Goal: Task Accomplishment & Management: Complete application form

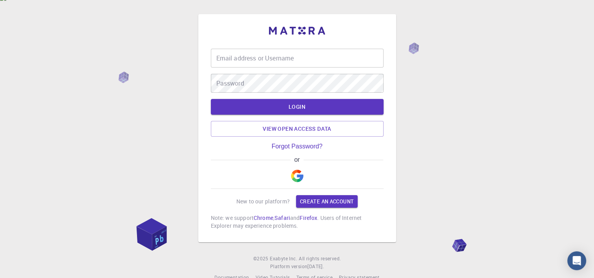
scroll to position [5, 0]
click at [327, 195] on link "Create an account" at bounding box center [327, 201] width 62 height 13
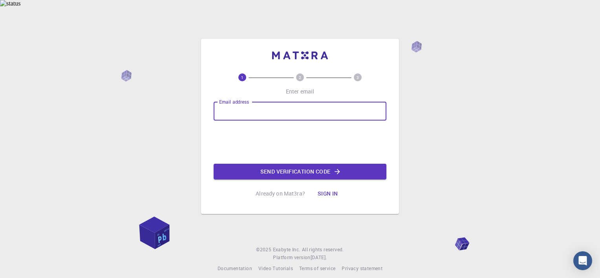
click at [266, 104] on input "Email address" at bounding box center [299, 111] width 173 height 19
type input "[EMAIL_ADDRESS][DOMAIN_NAME]"
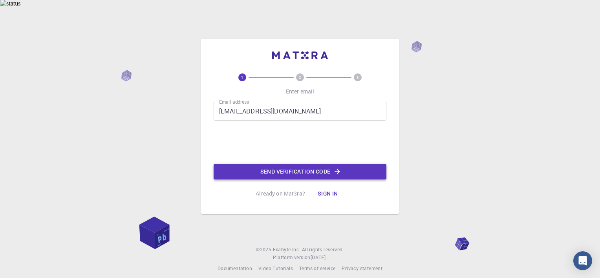
click at [297, 166] on button "Send verification code" at bounding box center [299, 172] width 173 height 16
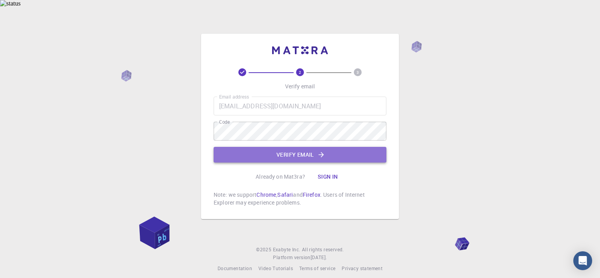
click at [296, 148] on button "Verify email" at bounding box center [299, 155] width 173 height 16
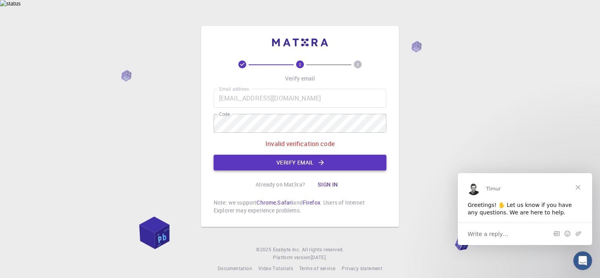
click at [289, 155] on button "Verify email" at bounding box center [299, 163] width 173 height 16
click at [314, 157] on button "Verify email" at bounding box center [299, 163] width 173 height 16
click at [325, 177] on button "Sign in" at bounding box center [327, 185] width 33 height 16
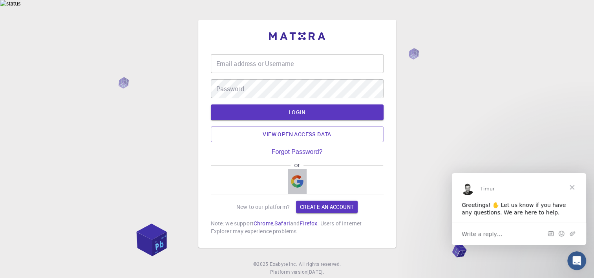
click at [295, 175] on img "button" at bounding box center [297, 181] width 13 height 13
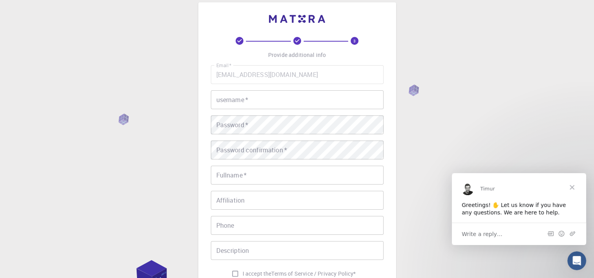
scroll to position [16, 0]
click at [268, 92] on input "username   *" at bounding box center [297, 100] width 173 height 19
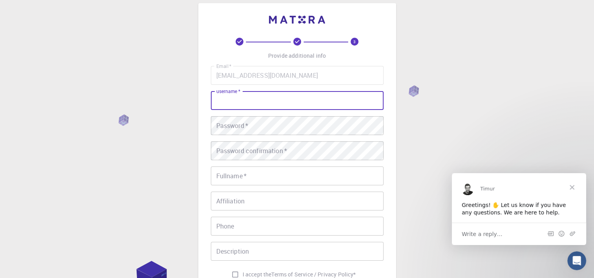
type input "BEKHZAD"
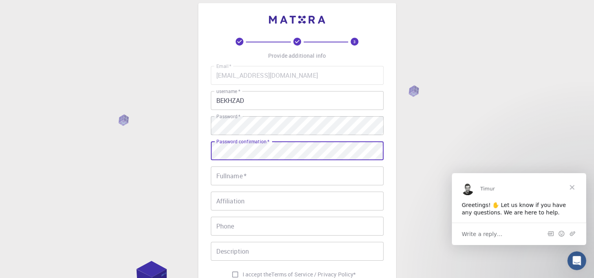
click at [241, 167] on input "Fullname   *" at bounding box center [297, 175] width 173 height 19
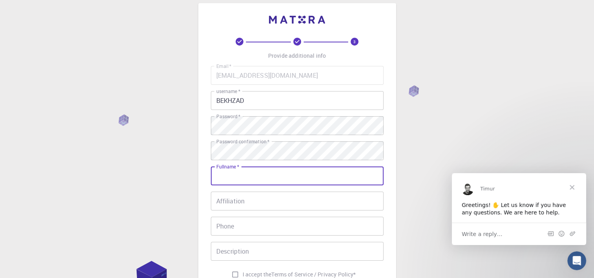
type input "[PERSON_NAME]"
type input "[PHONE_NUMBER]"
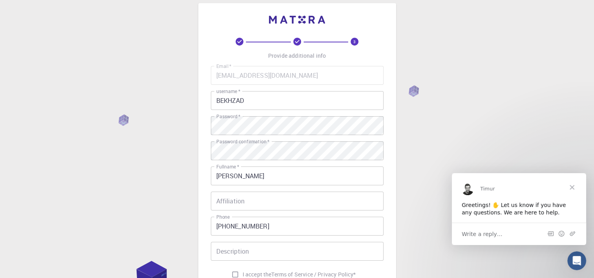
click at [398, 185] on div "3 Provide additional info Email   * [EMAIL_ADDRESS][DOMAIN_NAME] Email   * user…" at bounding box center [297, 190] width 594 height 399
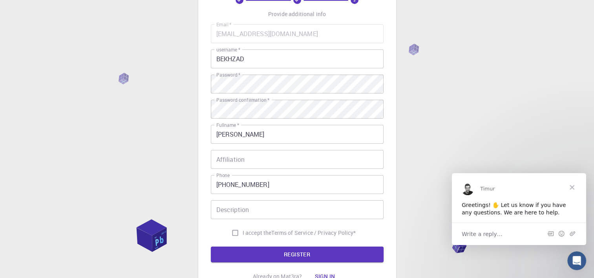
scroll to position [59, 0]
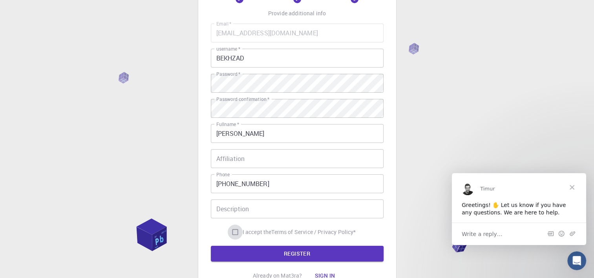
click at [233, 224] on input "I accept the Terms of Service / Privacy Policy *" at bounding box center [235, 231] width 15 height 15
checkbox input "true"
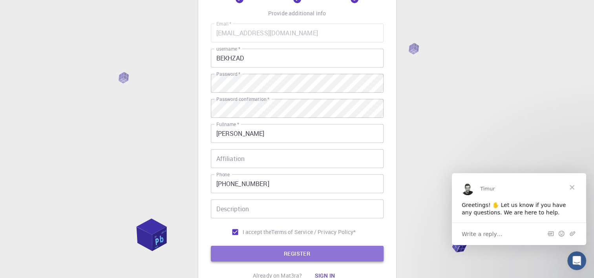
click at [290, 246] on button "REGISTER" at bounding box center [297, 254] width 173 height 16
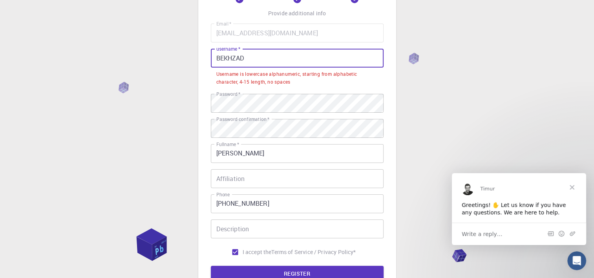
click at [257, 50] on input "BEKHZAD" at bounding box center [297, 58] width 173 height 19
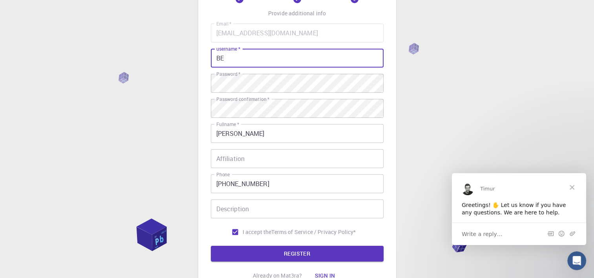
type input "B"
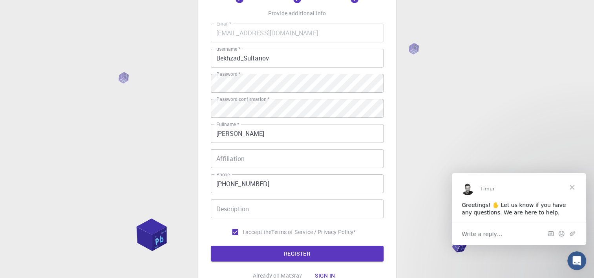
click at [403, 82] on div "3 Provide additional info Email   * [EMAIL_ADDRESS][DOMAIN_NAME] Email   * user…" at bounding box center [297, 147] width 594 height 399
click at [280, 246] on button "REGISTER" at bounding box center [297, 254] width 173 height 16
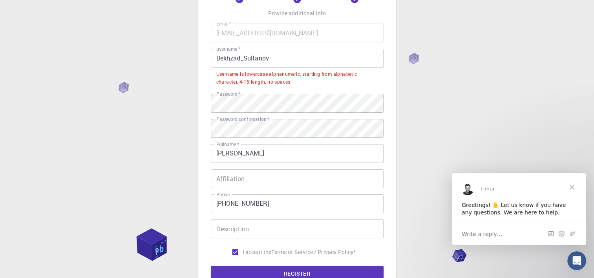
click at [220, 56] on input "Bekhzad_Sultanov" at bounding box center [297, 58] width 173 height 19
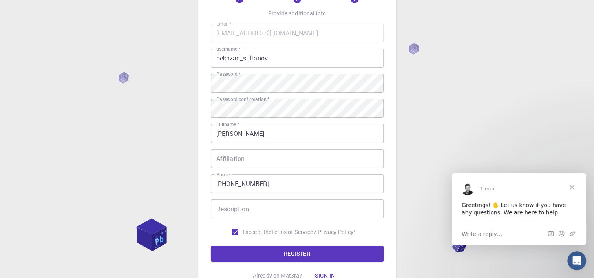
click at [421, 86] on div "3 Provide additional info Email   * [EMAIL_ADDRESS][DOMAIN_NAME] Email   * user…" at bounding box center [297, 147] width 594 height 399
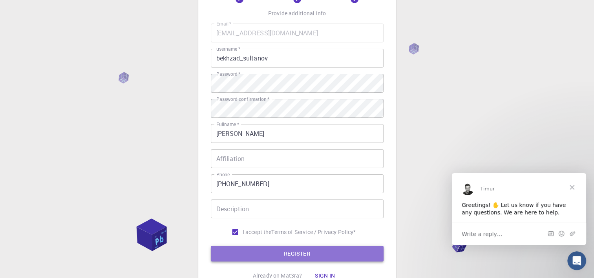
click at [286, 246] on button "REGISTER" at bounding box center [297, 254] width 173 height 16
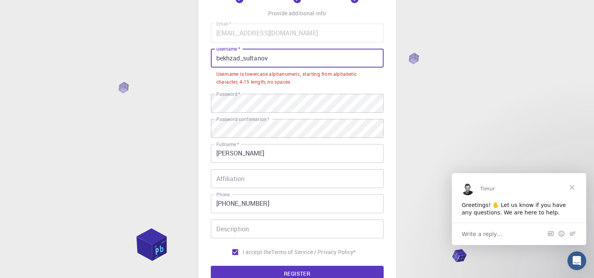
click at [276, 50] on input "bekhzad_sultanov" at bounding box center [297, 58] width 173 height 19
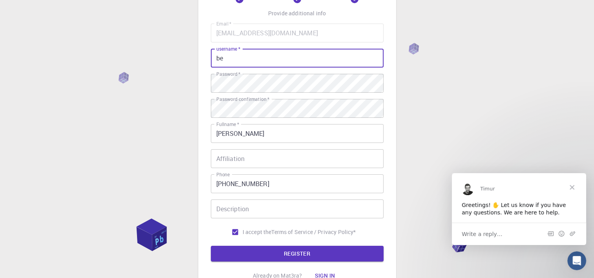
type input "b"
type input "bekhzad84"
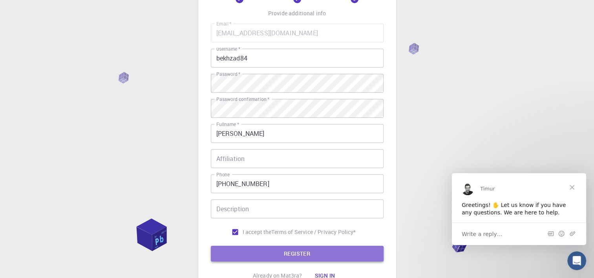
click at [299, 246] on button "REGISTER" at bounding box center [297, 254] width 173 height 16
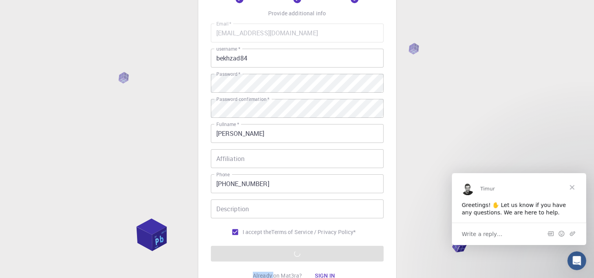
click at [299, 245] on form "Email   * [EMAIL_ADDRESS][DOMAIN_NAME] Email   * username   * bekhzad84 usernam…" at bounding box center [297, 143] width 173 height 238
click at [302, 245] on form "Email   * [EMAIL_ADDRESS][DOMAIN_NAME] Email   * username   * bekhzad84 usernam…" at bounding box center [297, 143] width 173 height 238
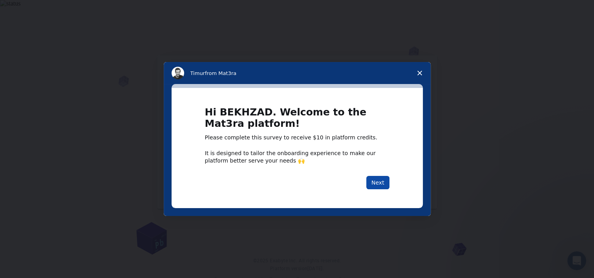
click at [378, 181] on button "Next" at bounding box center [377, 182] width 23 height 13
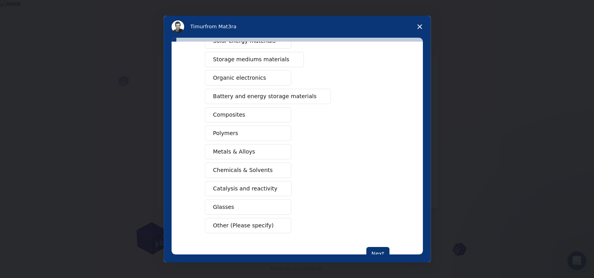
scroll to position [84, 0]
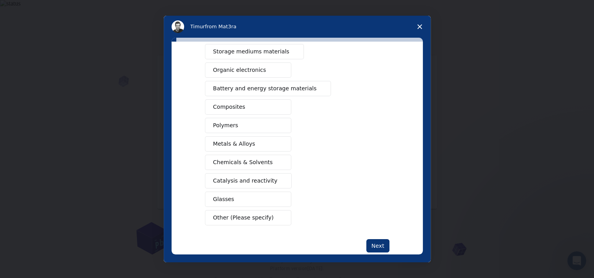
click at [259, 106] on button "Composites" at bounding box center [248, 106] width 86 height 15
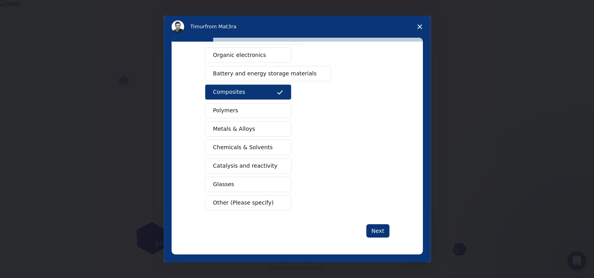
scroll to position [11, 0]
click at [264, 165] on span "Catalysis and reactivity" at bounding box center [245, 166] width 64 height 8
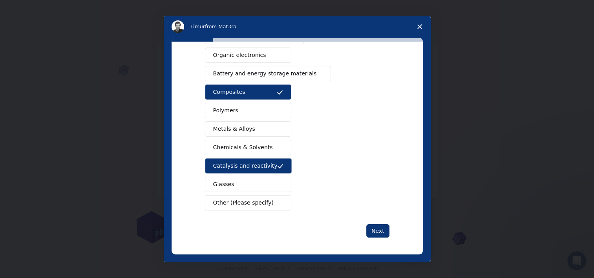
scroll to position [0, 0]
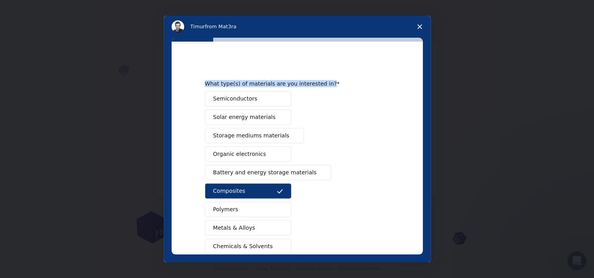
drag, startPoint x: 201, startPoint y: 85, endPoint x: 318, endPoint y: 82, distance: 117.0
click at [318, 82] on div "What type(s) of materials are you interested in? Semiconductors Solar energy ma…" at bounding box center [296, 148] width 251 height 213
copy div "What type(s) of materials are you interested in?"
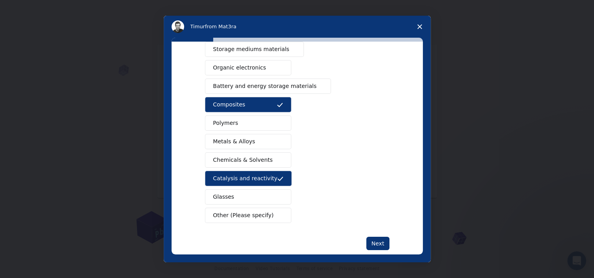
scroll to position [99, 0]
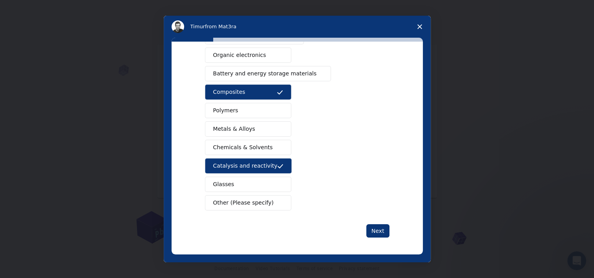
click at [234, 201] on span "Other (Please specify)" at bounding box center [243, 203] width 60 height 8
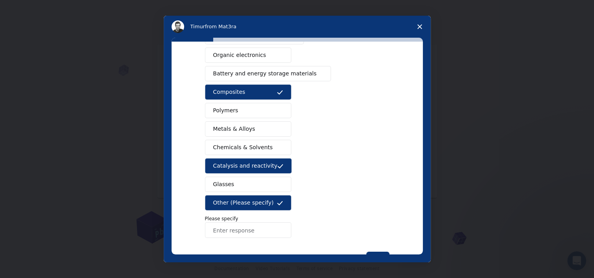
scroll to position [126, 0]
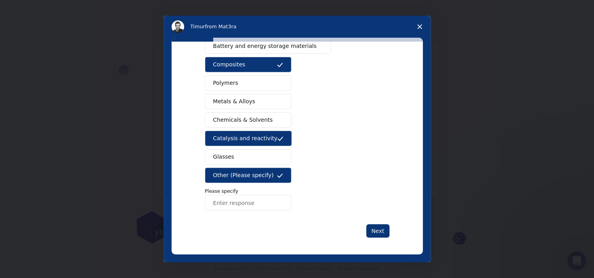
click at [233, 201] on input "Enter response" at bounding box center [248, 203] width 86 height 16
paste input "sorbent materials"
type input "sorbent materials"
click at [377, 229] on button "Next" at bounding box center [377, 230] width 23 height 13
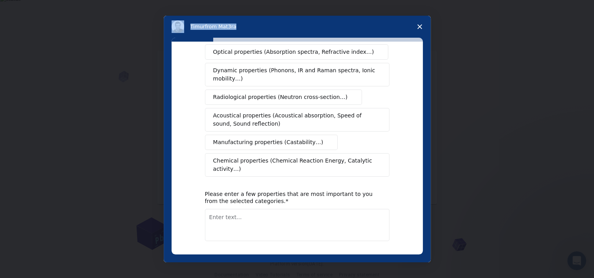
scroll to position [140, 0]
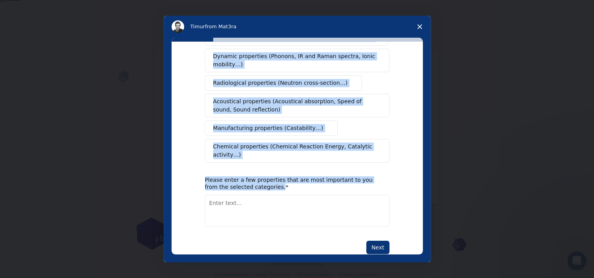
drag, startPoint x: 203, startPoint y: 63, endPoint x: 320, endPoint y: 198, distance: 178.6
click at [320, 198] on div "What type(s) of properties are you interested in? Mechanical properties (Surfac…" at bounding box center [297, 87] width 184 height 333
copy div "What type(s) of properties are you interested in? Mechanical properties (Surfac…"
click at [392, 75] on div "What type(s) of properties are you interested in? Mechanical properties (Surfac…" at bounding box center [296, 148] width 251 height 213
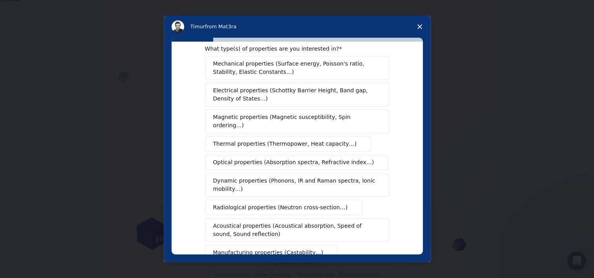
scroll to position [0, 0]
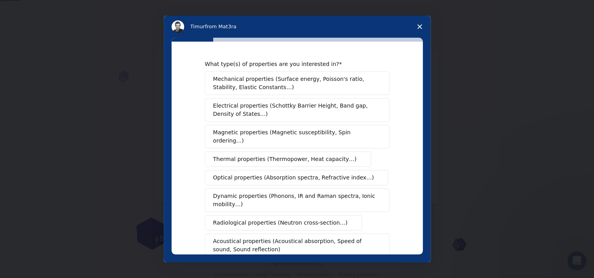
click at [306, 83] on span "Mechanical properties (Surface energy, Poisson's ratio, Stability, Elastic Cons…" at bounding box center [295, 83] width 164 height 16
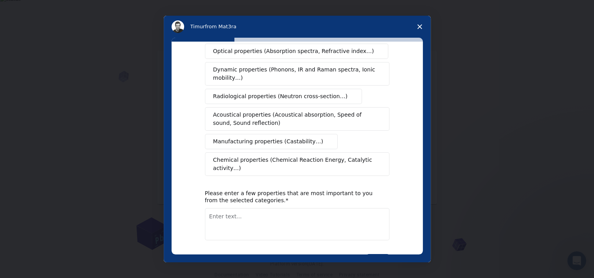
scroll to position [130, 0]
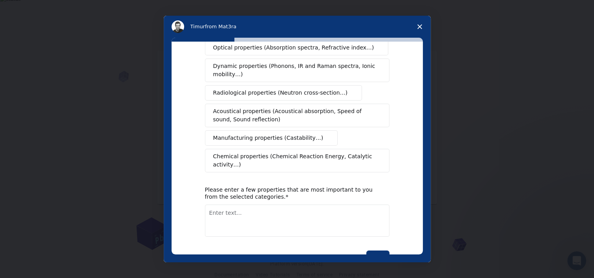
click at [340, 152] on span "Chemical properties (Chemical Reaction Energy, Catalytic activity…)" at bounding box center [294, 160] width 162 height 16
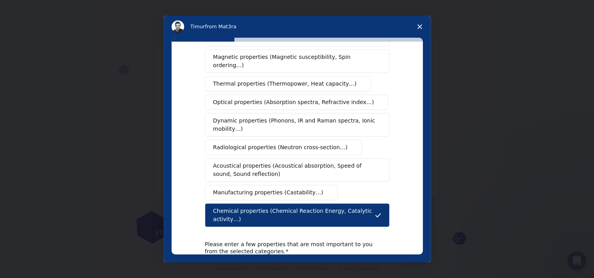
scroll to position [72, 0]
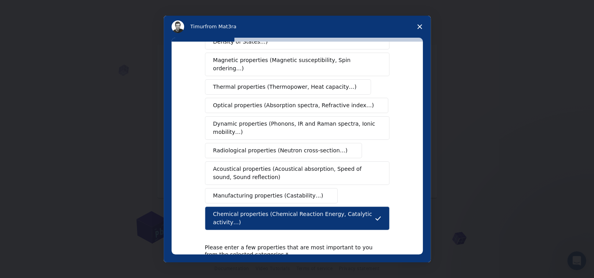
click at [288, 83] on span "Thermal properties (Thermopower, Heat capacity…)" at bounding box center [285, 87] width 144 height 8
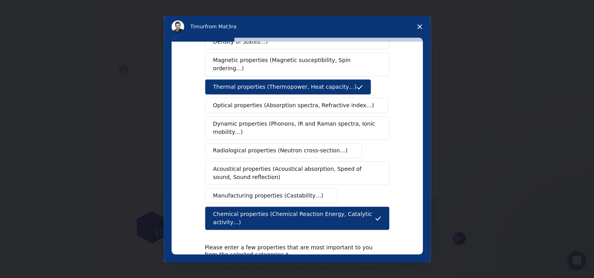
scroll to position [140, 0]
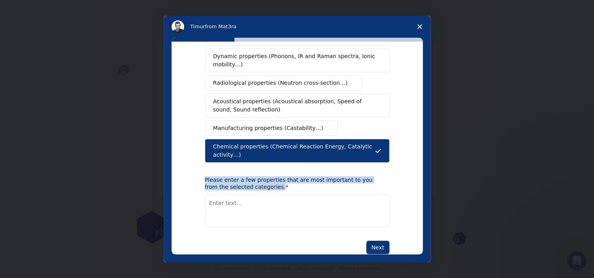
drag, startPoint x: 202, startPoint y: 161, endPoint x: 263, endPoint y: 170, distance: 61.8
click at [263, 170] on div "What type(s) of properties are you interested in? Mechanical properties (Surfac…" at bounding box center [296, 148] width 251 height 213
copy div "Please enter a few properties that are most important to you from the selected …"
click at [274, 195] on textarea "Enter text..." at bounding box center [297, 211] width 184 height 32
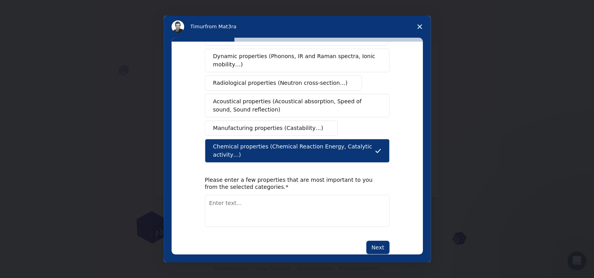
paste textarea "Surface energy, stability, adsorption capacity, catalytic activity, reaction en…"
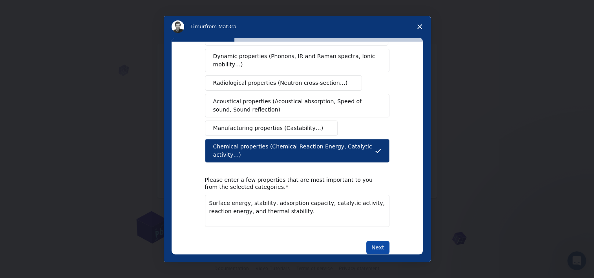
type textarea "Surface energy, stability, adsorption capacity, catalytic activity, reaction en…"
click at [375, 241] on button "Next" at bounding box center [377, 247] width 23 height 13
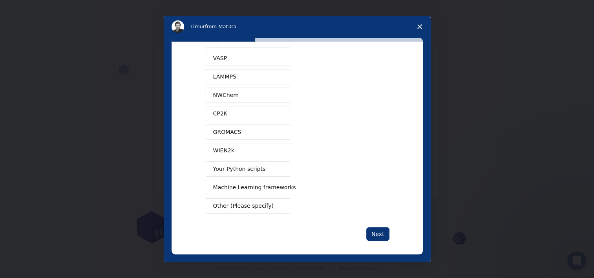
scroll to position [42, 0]
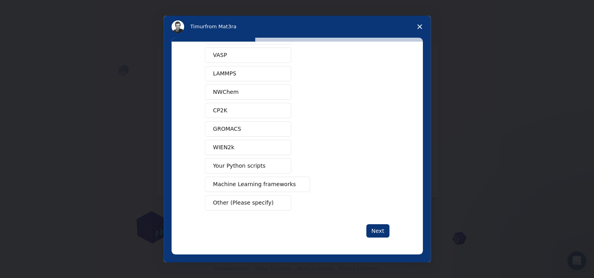
click at [253, 184] on span "Machine Learning frameworks" at bounding box center [254, 184] width 83 height 8
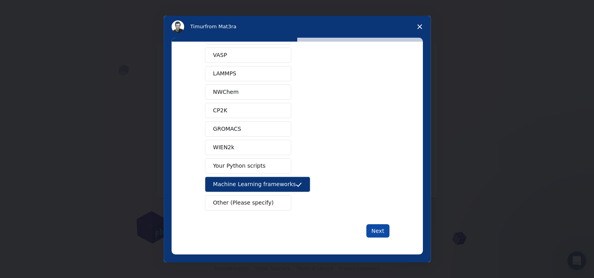
click at [379, 231] on button "Next" at bounding box center [377, 230] width 23 height 13
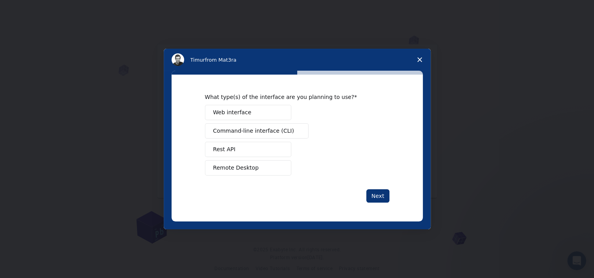
click at [244, 112] on span "Web interface" at bounding box center [232, 112] width 38 height 8
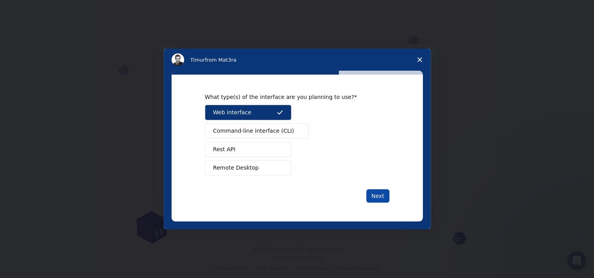
click at [379, 196] on button "Next" at bounding box center [377, 195] width 23 height 13
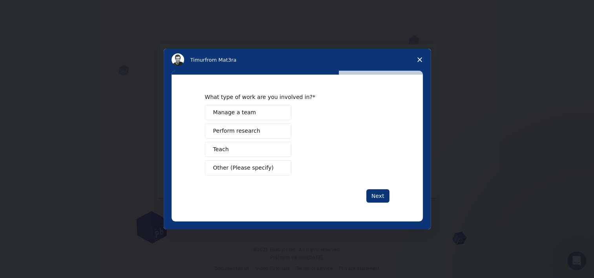
click at [239, 129] on span "Perform research" at bounding box center [236, 131] width 47 height 8
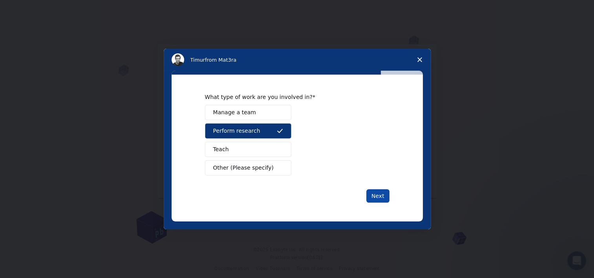
click at [375, 195] on button "Next" at bounding box center [377, 195] width 23 height 13
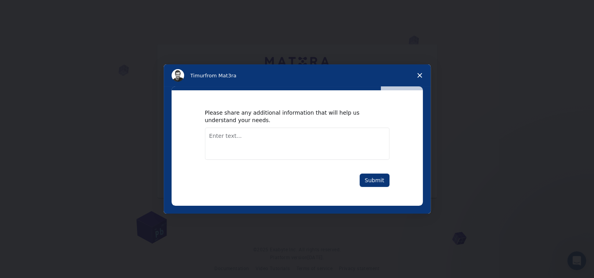
click at [278, 138] on textarea "Enter text..." at bounding box center [297, 144] width 184 height 32
type textarea "Synthesis of biochar bimetallic composite"
click at [317, 165] on div "Please share any additional information that will help us understand your needs…" at bounding box center [297, 147] width 184 height 77
click at [376, 179] on button "Submit" at bounding box center [374, 179] width 30 height 13
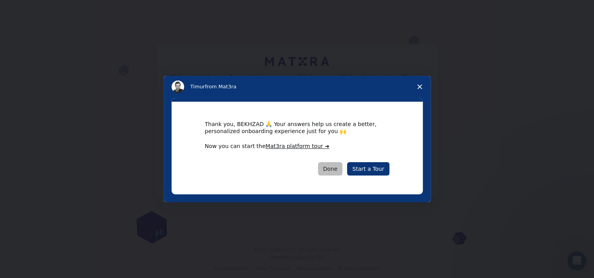
click at [337, 170] on button "Done" at bounding box center [330, 168] width 25 height 13
